Goal: Task Accomplishment & Management: Complete application form

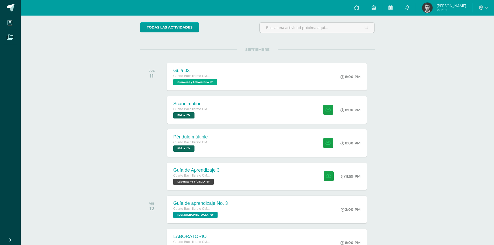
scroll to position [78, 0]
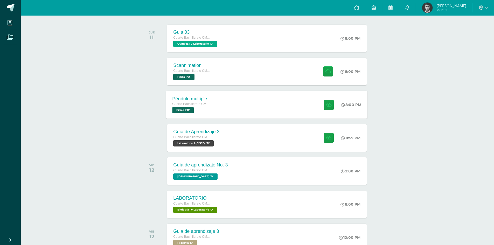
click at [218, 110] on div "Péndulo múltiple Cuarto Bachillerato CMP Bachillerato en CCLL con Orientación e…" at bounding box center [267, 105] width 202 height 28
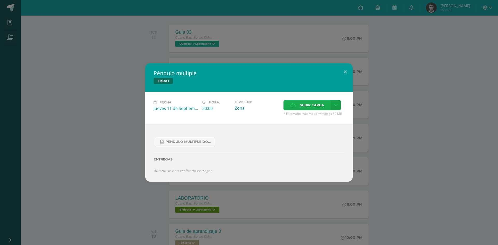
click at [293, 101] on label "Subir tarea" at bounding box center [307, 105] width 47 height 10
click at [0, 0] on input "Subir tarea" at bounding box center [0, 0] width 0 height 0
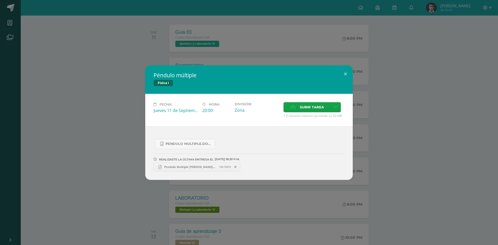
click at [182, 169] on link "Pendulo Multiple Carlos Revolorio 21.pdf 188.98KB" at bounding box center [197, 167] width 87 height 9
click at [69, 33] on div "Péndulo múltiple Física I Fecha: Jueves 11 de Septiembre Hora: 20:00 División: …" at bounding box center [249, 122] width 498 height 245
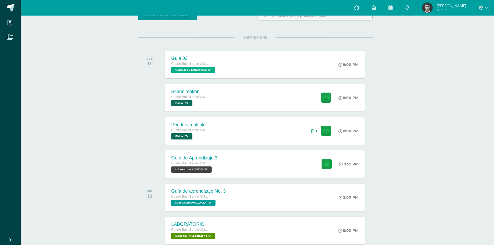
scroll to position [52, 2]
click at [227, 96] on div "Scannimation Cuarto Bachillerato CMP Bachillerato en CCLL con Orientación en Co…" at bounding box center [265, 98] width 202 height 28
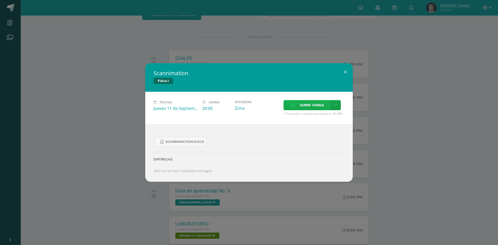
click at [294, 106] on icon at bounding box center [292, 105] width 5 height 3
click at [0, 0] on input "Subir tarea" at bounding box center [0, 0] width 0 height 0
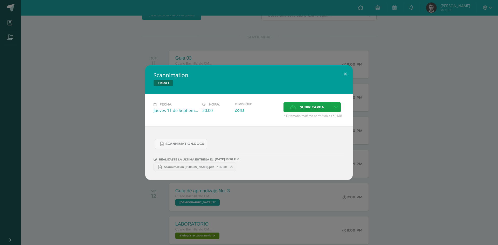
click at [72, 121] on div "Scannimation Física I Fecha: [DATE] Hora: 20:00 División: Zona Cancelar" at bounding box center [249, 122] width 494 height 115
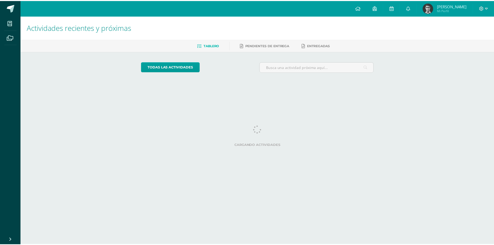
scroll to position [0, 2]
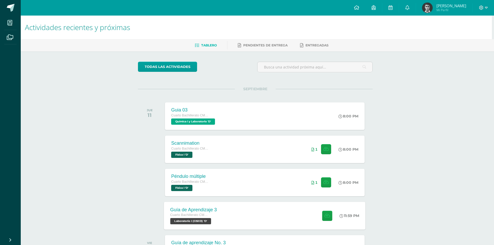
click at [242, 211] on div "Guía de Aprendizaje 3 Cuarto Bachillerato CMP Bachillerato en CCLL con Orientac…" at bounding box center [265, 216] width 202 height 28
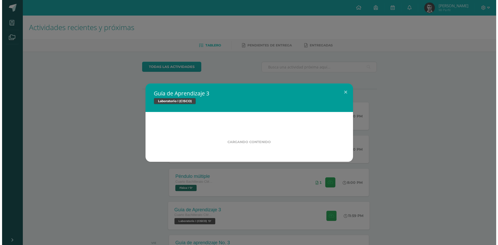
scroll to position [0, 0]
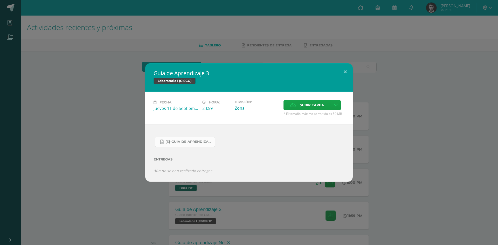
click at [197, 145] on link "[3]-GUIA DE APRENDIZAJE 3 IV BACH CISCO UNIDAD 4.pdf" at bounding box center [185, 142] width 60 height 10
click at [97, 64] on div "Guía de Aprendizaje 3 Laboratorio I (CISCO) Fecha: Jueves 11 de Septiembre Hora…" at bounding box center [249, 122] width 494 height 119
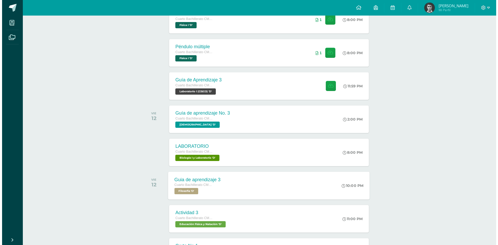
scroll to position [234, 0]
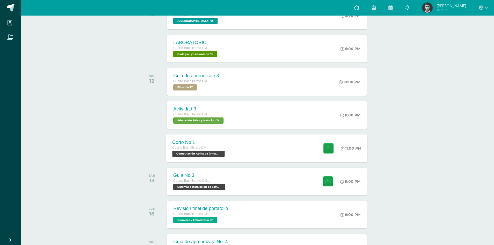
click at [258, 153] on div "Corto No 1 Cuarto Bachillerato CMP Bachillerato en CCLL con Orientación en Comp…" at bounding box center [267, 148] width 202 height 28
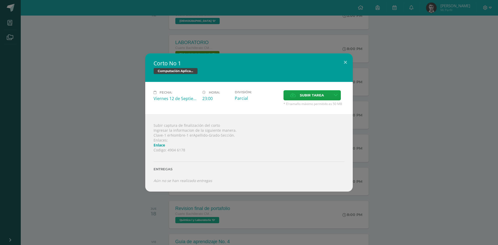
click at [155, 144] on link "Enlace" at bounding box center [159, 145] width 11 height 5
click at [70, 116] on div "Corto No 1 Computación Aplicada (Informática) Fecha: Viernes 12 de Septiembre H…" at bounding box center [249, 122] width 494 height 138
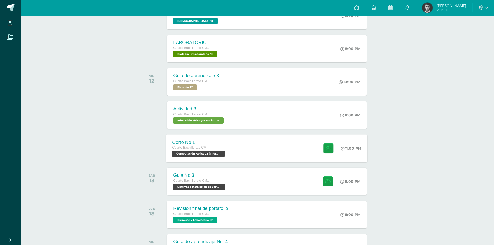
click at [226, 145] on div "Corto No 1" at bounding box center [200, 142] width 54 height 5
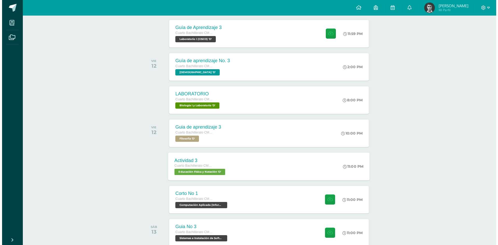
scroll to position [208, 0]
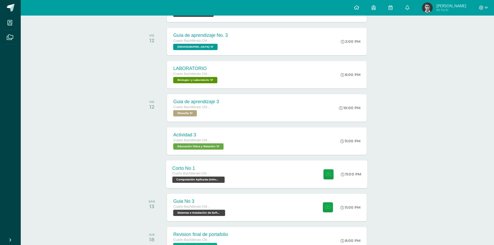
click at [247, 170] on div "Corto No 1 Cuarto Bachillerato CMP Bachillerato en CCLL con Orientación en Comp…" at bounding box center [267, 174] width 202 height 28
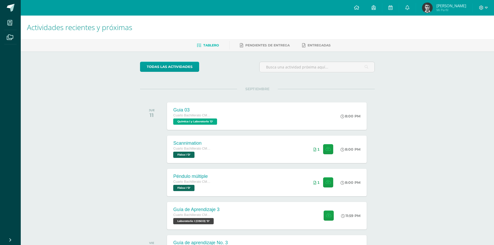
click at [443, 136] on div "Actividades recientes y próximas Tablero Pendientes de entrega Entregadas todas…" at bounding box center [258, 172] width 474 height 313
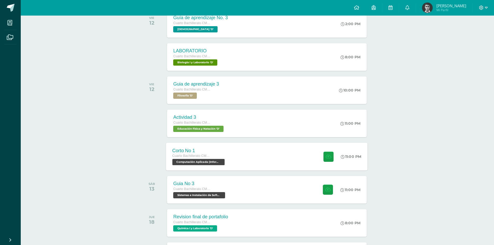
scroll to position [265, 0]
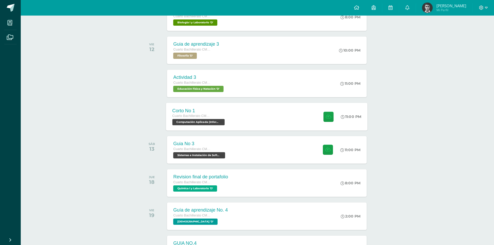
click at [271, 120] on div "Corto No 1 Cuarto Bachillerato CMP Bachillerato en CCLL con Orientación en Comp…" at bounding box center [267, 117] width 202 height 28
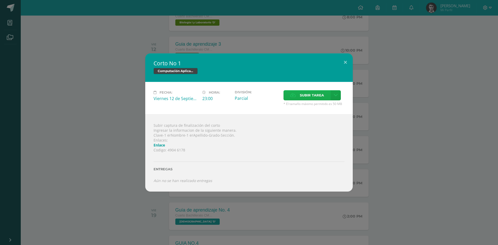
click at [299, 96] on label "Subir tarea" at bounding box center [307, 95] width 47 height 10
click at [0, 0] on input "Subir tarea" at bounding box center [0, 0] width 0 height 0
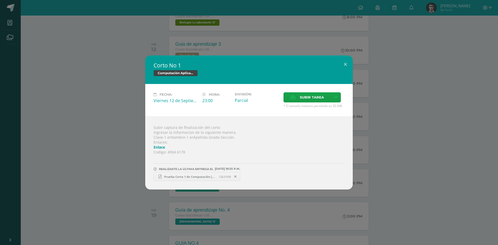
click at [178, 179] on span "Prueba Corta 1 de Computación [PERSON_NAME].pdf" at bounding box center [190, 177] width 57 height 4
click at [58, 80] on div "Corto No 1 Computación Aplicada (Informática) Fecha: [DATE] Hora: 23:00 Divisió…" at bounding box center [249, 123] width 494 height 134
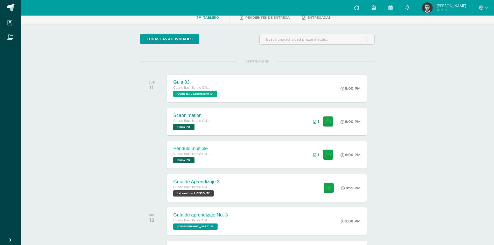
scroll to position [26, 0]
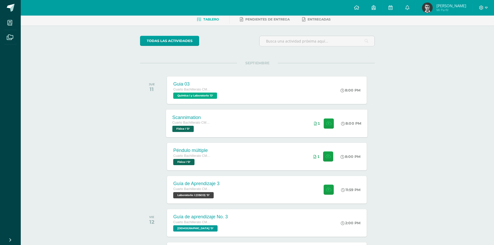
click at [226, 124] on div "Scannimation Cuarto Bachillerato CMP Bachillerato en CCLL con Orientación en Co…" at bounding box center [267, 124] width 202 height 28
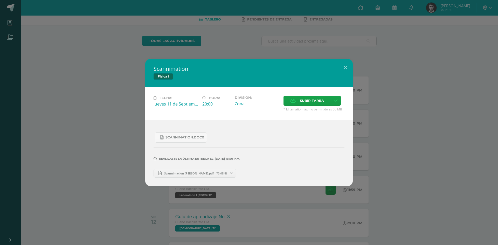
click at [231, 171] on span at bounding box center [231, 173] width 9 height 6
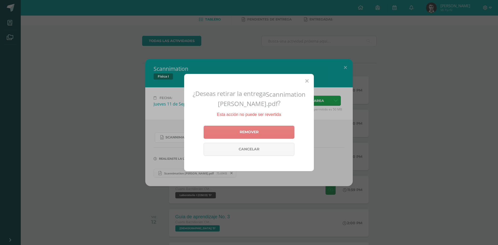
click at [255, 133] on link "Remover" at bounding box center [249, 132] width 91 height 13
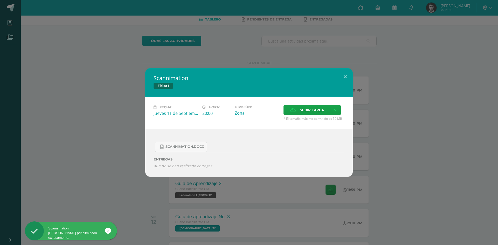
click at [101, 197] on div "Scannimation Física I Fecha: [DATE] Hora: 20:00 División: Zona Cancelar" at bounding box center [249, 122] width 498 height 245
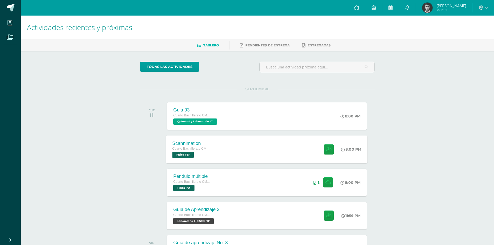
click at [221, 153] on div "Scannimation Cuarto Bachillerato CMP Bachillerato en CCLL con Orientación en Co…" at bounding box center [267, 149] width 202 height 28
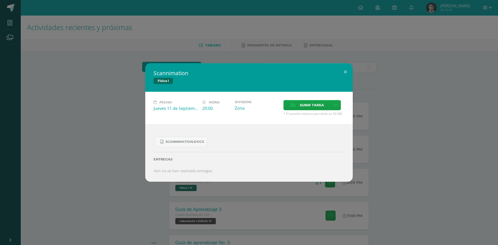
click at [298, 99] on div "Fecha: [DATE] Hora: 20:00 División: Zona Subir tarea Cancelar" at bounding box center [249, 108] width 208 height 32
click at [289, 114] on span "* El tamaño máximo permitido es 50 MB" at bounding box center [314, 114] width 61 height 4
click at [301, 107] on span "Subir tarea" at bounding box center [312, 105] width 24 height 10
click at [0, 0] on input "Subir tarea" at bounding box center [0, 0] width 0 height 0
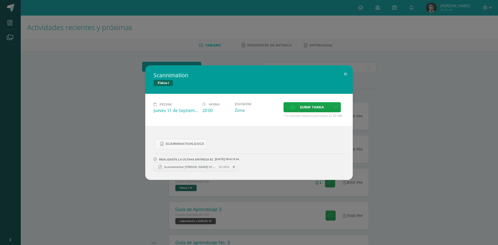
click at [110, 139] on div "Scannimation Física I Fecha: [DATE] Hora: 20:00 División: Zona Cancelar" at bounding box center [249, 122] width 494 height 115
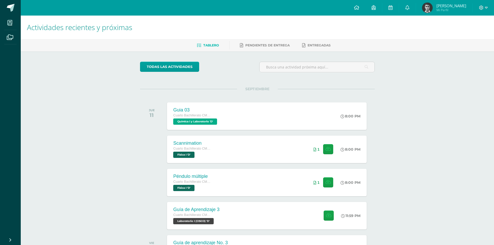
click at [71, 83] on div "Actividades recientes y próximas Tablero Pendientes de entrega Entregadas todas…" at bounding box center [258, 172] width 474 height 313
click at [237, 149] on div "Scannimation Cuarto Bachillerato CMP Bachillerato en CCLL con Orientación en Co…" at bounding box center [267, 149] width 202 height 28
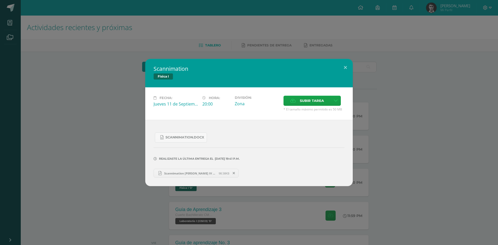
click at [180, 174] on span "Scannimation Carlos Revolorio IV Bach D 21.pdf" at bounding box center [190, 174] width 57 height 4
click at [101, 104] on div "Scannimation Física I Fecha: Jueves 11 de Septiembre Hora: 20:00 División: Zona…" at bounding box center [249, 122] width 494 height 127
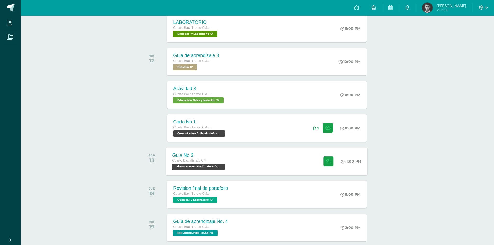
scroll to position [369, 0]
